Goal: Check status: Check status

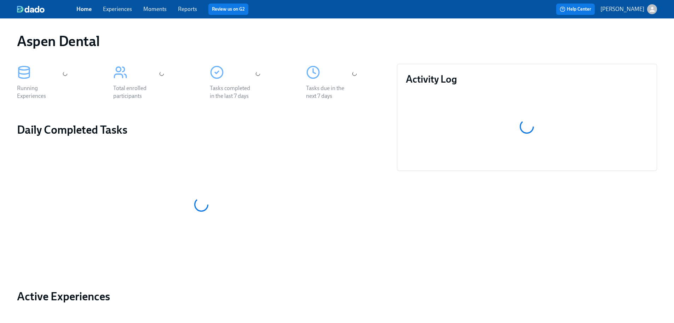
click at [181, 9] on link "Reports" at bounding box center [187, 9] width 19 height 7
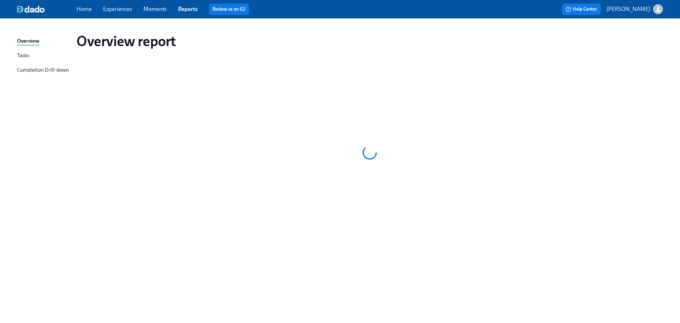
click at [49, 70] on div "Completion Drill-down" at bounding box center [43, 70] width 52 height 9
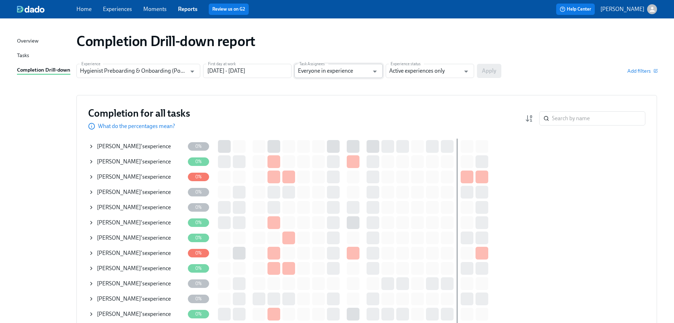
click at [348, 74] on input "Everyone in experience" at bounding box center [333, 71] width 71 height 14
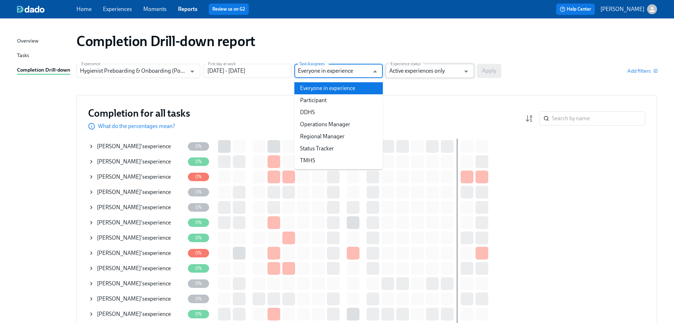
click at [410, 73] on input "Active experiences only" at bounding box center [424, 71] width 71 height 14
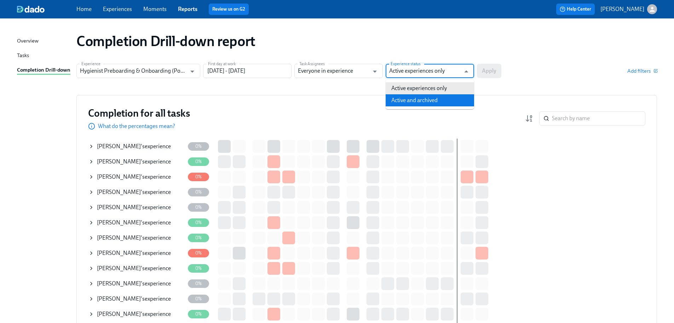
click at [426, 100] on li "Active and archived" at bounding box center [430, 100] width 89 height 12
type input "Active and archived"
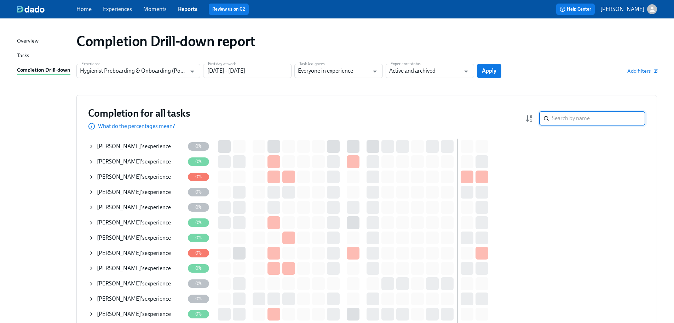
click at [561, 121] on input "search" at bounding box center [598, 118] width 93 height 14
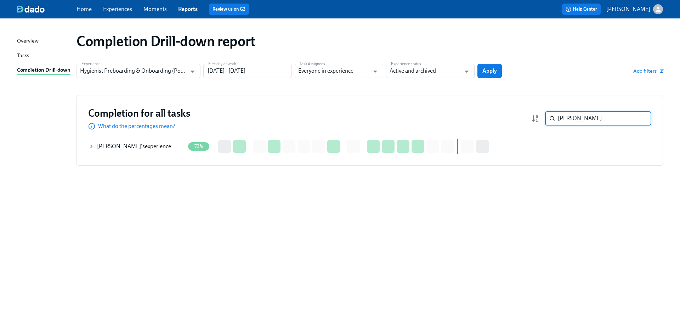
type input "[PERSON_NAME]"
click at [90, 146] on icon at bounding box center [92, 146] width 6 height 6
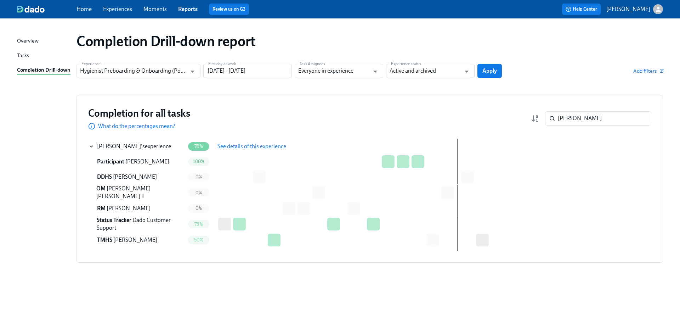
click at [239, 146] on span "See details of this experience" at bounding box center [251, 146] width 69 height 7
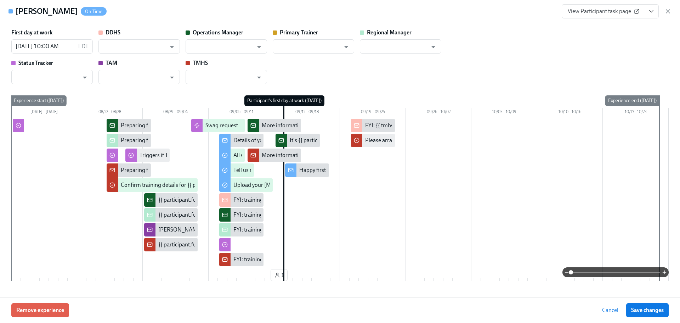
type input "[PERSON_NAME]"
type input "[PERSON_NAME] [PERSON_NAME] II"
type input "[PERSON_NAME]"
type input "Dado Customer Support"
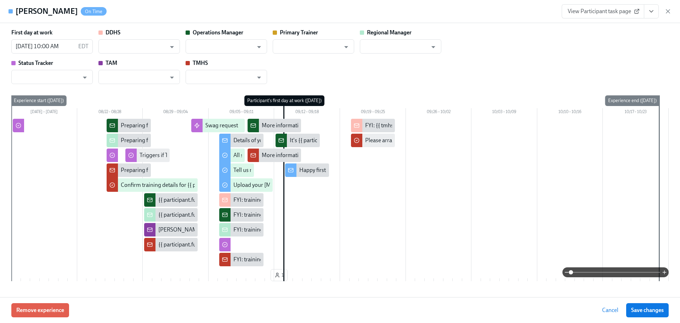
type input "[PERSON_NAME]"
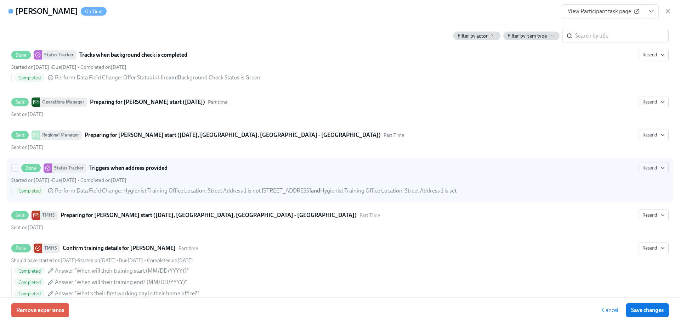
scroll to position [371, 0]
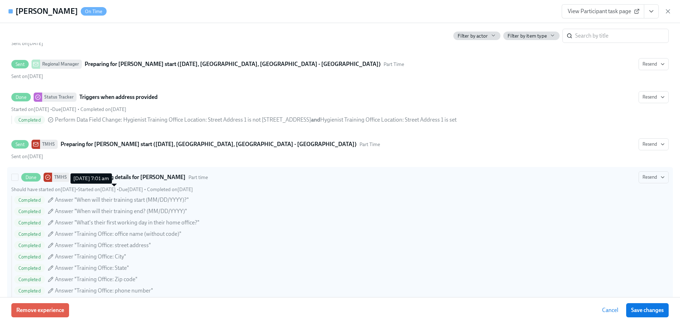
click at [116, 187] on span "Started on [DATE]" at bounding box center [97, 189] width 38 height 6
click at [18, 180] on input "Done TMHS Confirm training details for [PERSON_NAME] Part time Resend Should ha…" at bounding box center [15, 177] width 6 height 6
checkbox input "true"
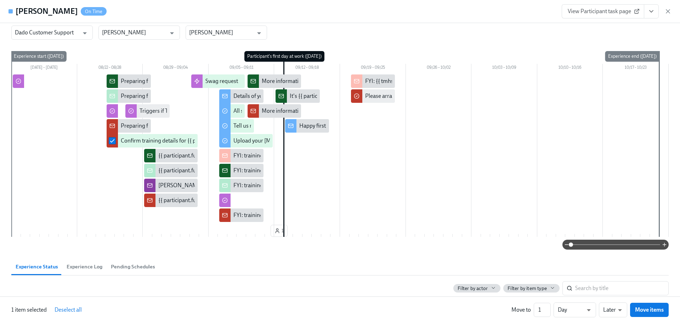
scroll to position [0, 0]
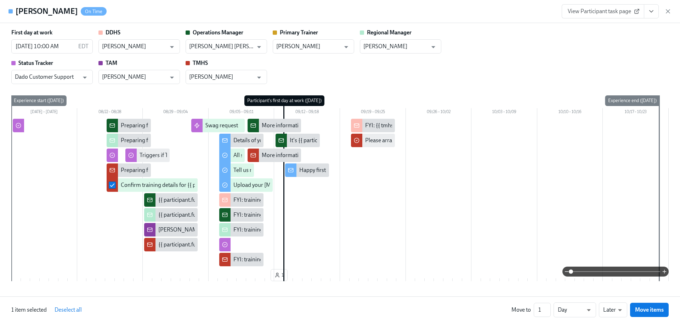
click at [233, 140] on div "Details of your training at [GEOGRAPHIC_DATA]" at bounding box center [291, 140] width 117 height 8
click at [223, 140] on input "checkbox" at bounding box center [225, 140] width 6 height 6
click at [224, 141] on input "checkbox" at bounding box center [225, 140] width 6 height 6
checkbox input "false"
click at [249, 138] on div "Details of your training at [GEOGRAPHIC_DATA]" at bounding box center [291, 140] width 117 height 8
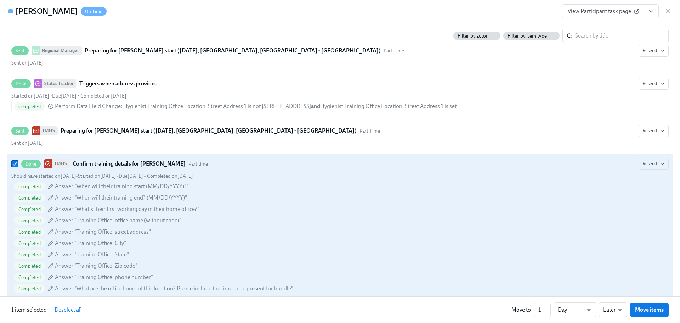
scroll to position [372, 0]
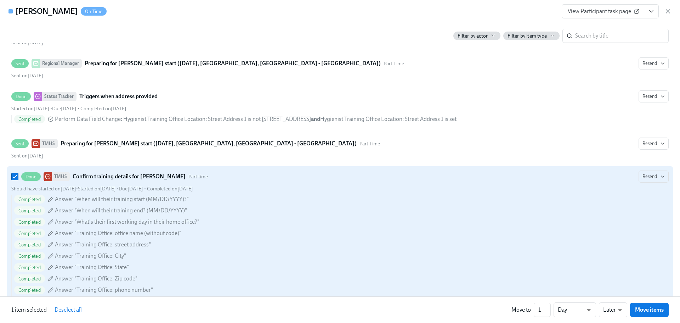
click at [46, 177] on icon at bounding box center [48, 176] width 6 height 6
click at [18, 177] on input "Done TMHS Confirm training details for [PERSON_NAME] Part time Resend Should ha…" at bounding box center [15, 176] width 6 height 6
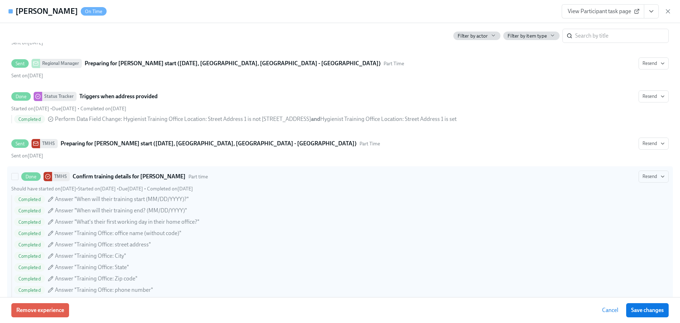
click at [46, 177] on icon at bounding box center [48, 176] width 6 height 6
click at [18, 177] on input "Done TMHS Confirm training details for [PERSON_NAME] Part time Resend Should ha…" at bounding box center [15, 176] width 6 height 6
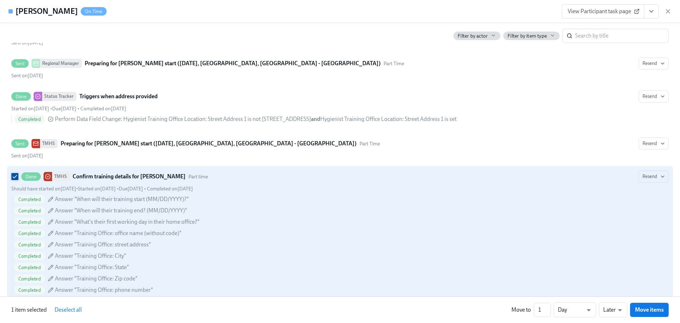
click at [16, 176] on input "Done TMHS Confirm training details for [PERSON_NAME] Part time Resend Should ha…" at bounding box center [15, 176] width 6 height 6
checkbox input "false"
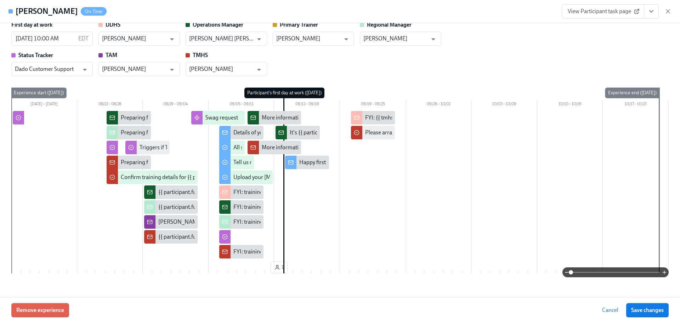
scroll to position [0, 0]
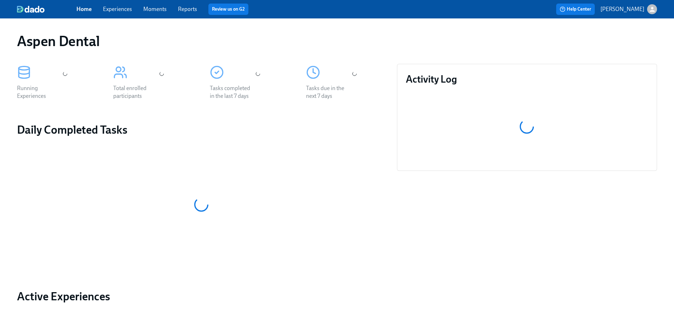
click at [187, 10] on link "Reports" at bounding box center [187, 9] width 19 height 7
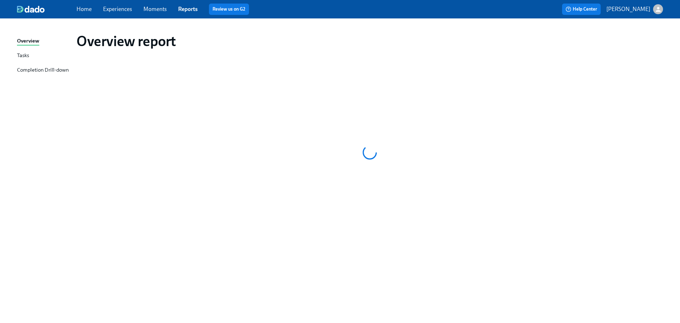
click at [45, 70] on div "Completion Drill-down" at bounding box center [43, 70] width 52 height 9
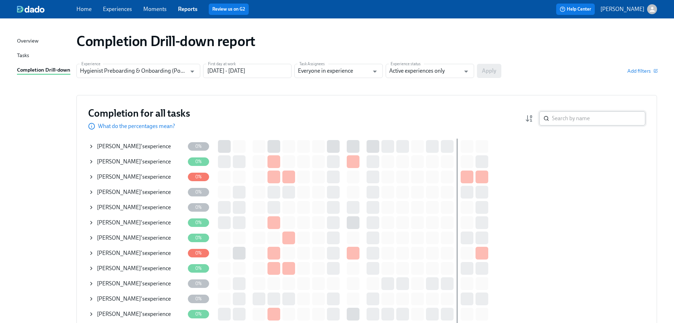
click at [563, 123] on input "search" at bounding box center [598, 118] width 93 height 14
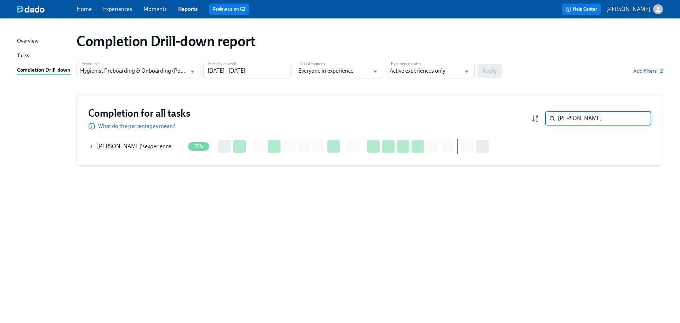
type input "[PERSON_NAME]"
click at [97, 144] on div "Erica Hoffman 's experience" at bounding box center [137, 146] width 96 height 14
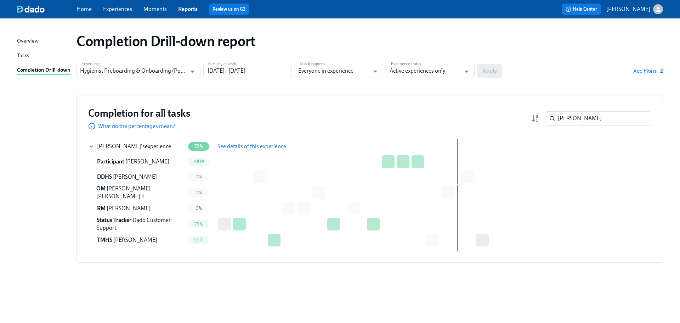
click at [253, 147] on span "See details of this experience" at bounding box center [251, 146] width 69 height 7
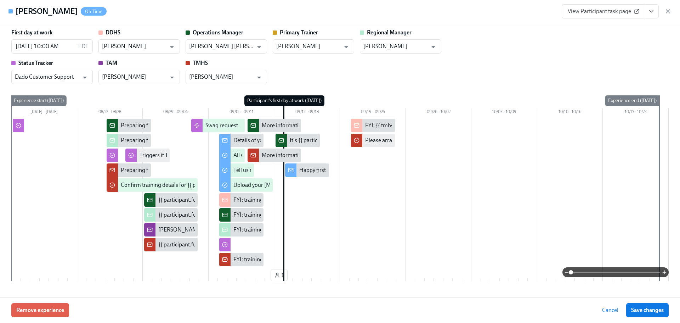
type input "[PERSON_NAME]"
type input "[PERSON_NAME] [PERSON_NAME] II"
type input "[PERSON_NAME]"
type input "Dado Customer Support"
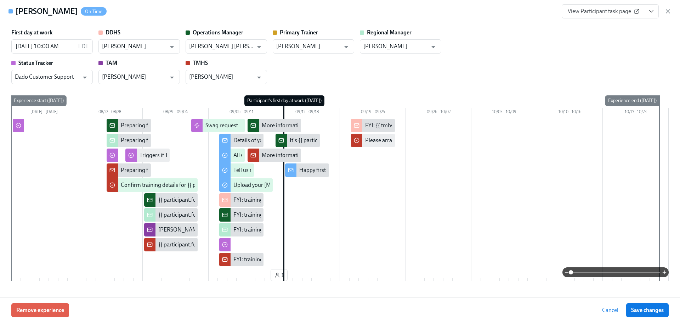
type input "[PERSON_NAME]"
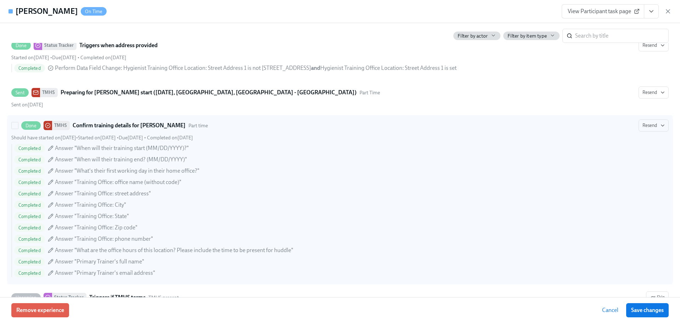
scroll to position [425, 0]
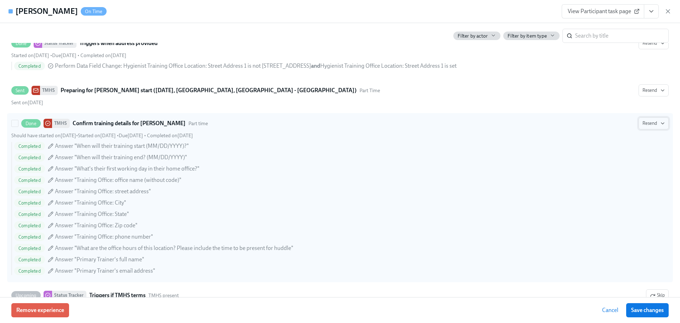
click at [660, 124] on button "Resend" at bounding box center [653, 123] width 30 height 12
